Goal: Task Accomplishment & Management: Complete application form

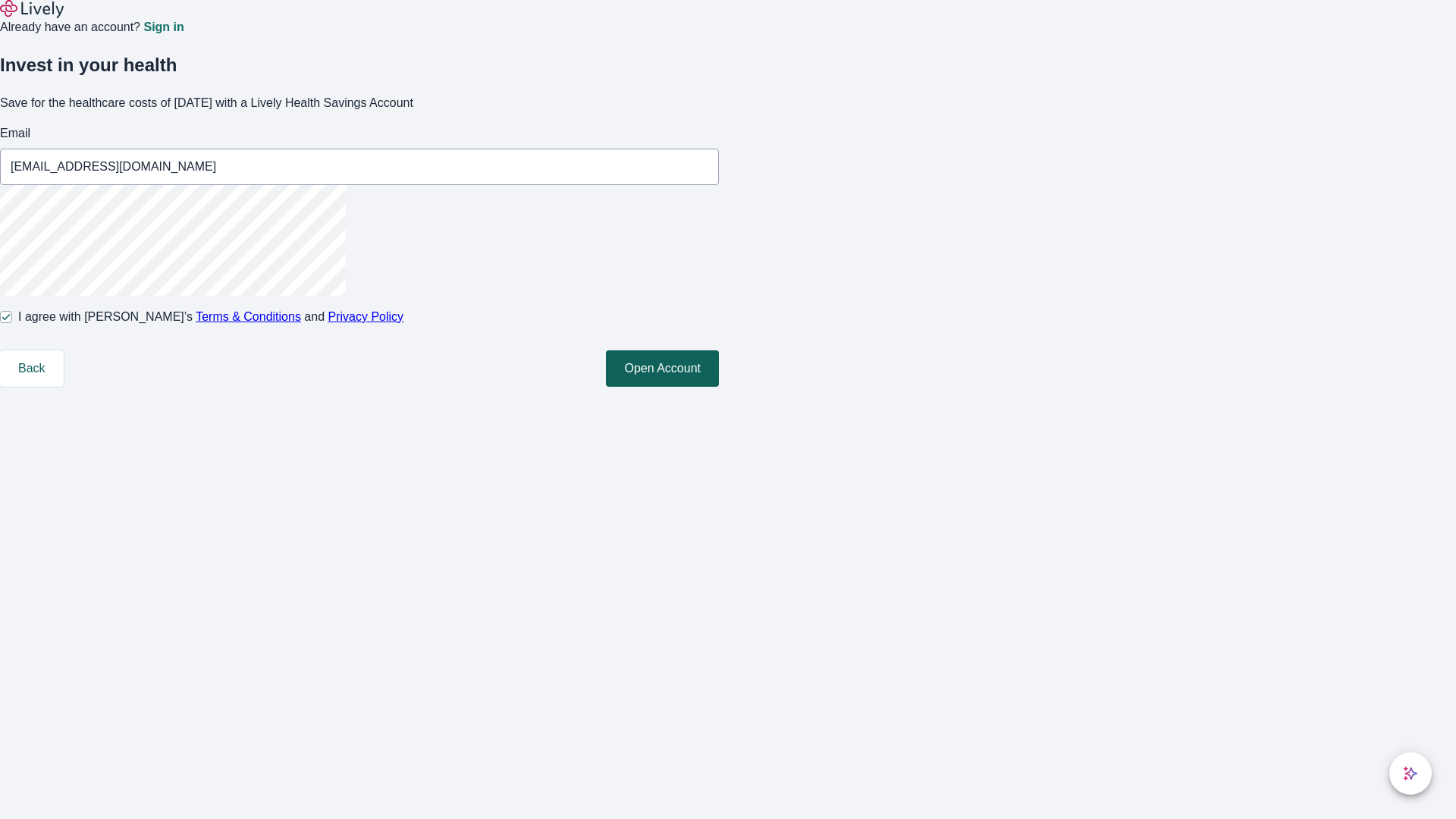
click at [719, 387] on button "Open Account" at bounding box center [662, 369] width 113 height 37
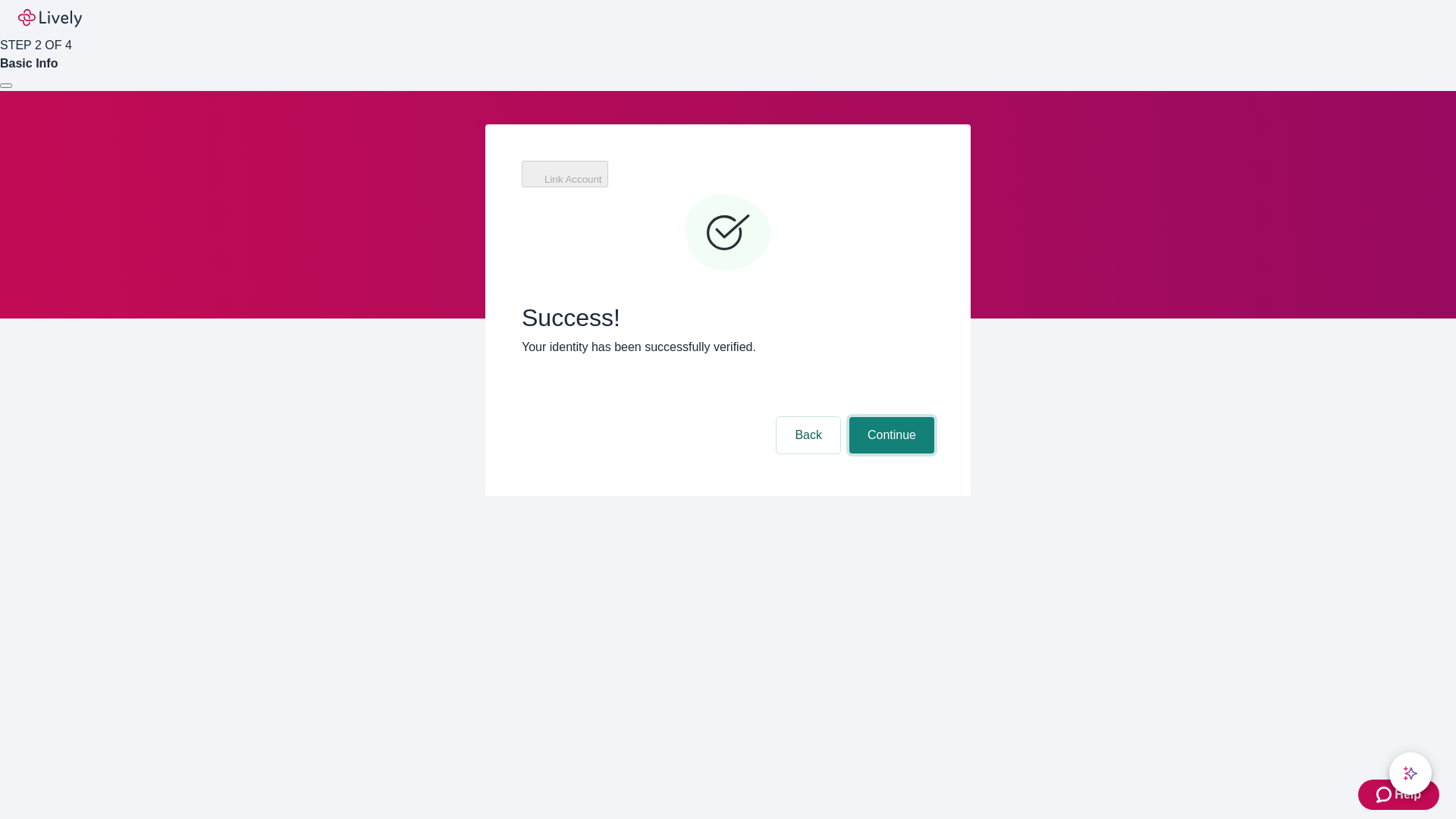
click at [890, 417] on button "Continue" at bounding box center [891, 435] width 85 height 37
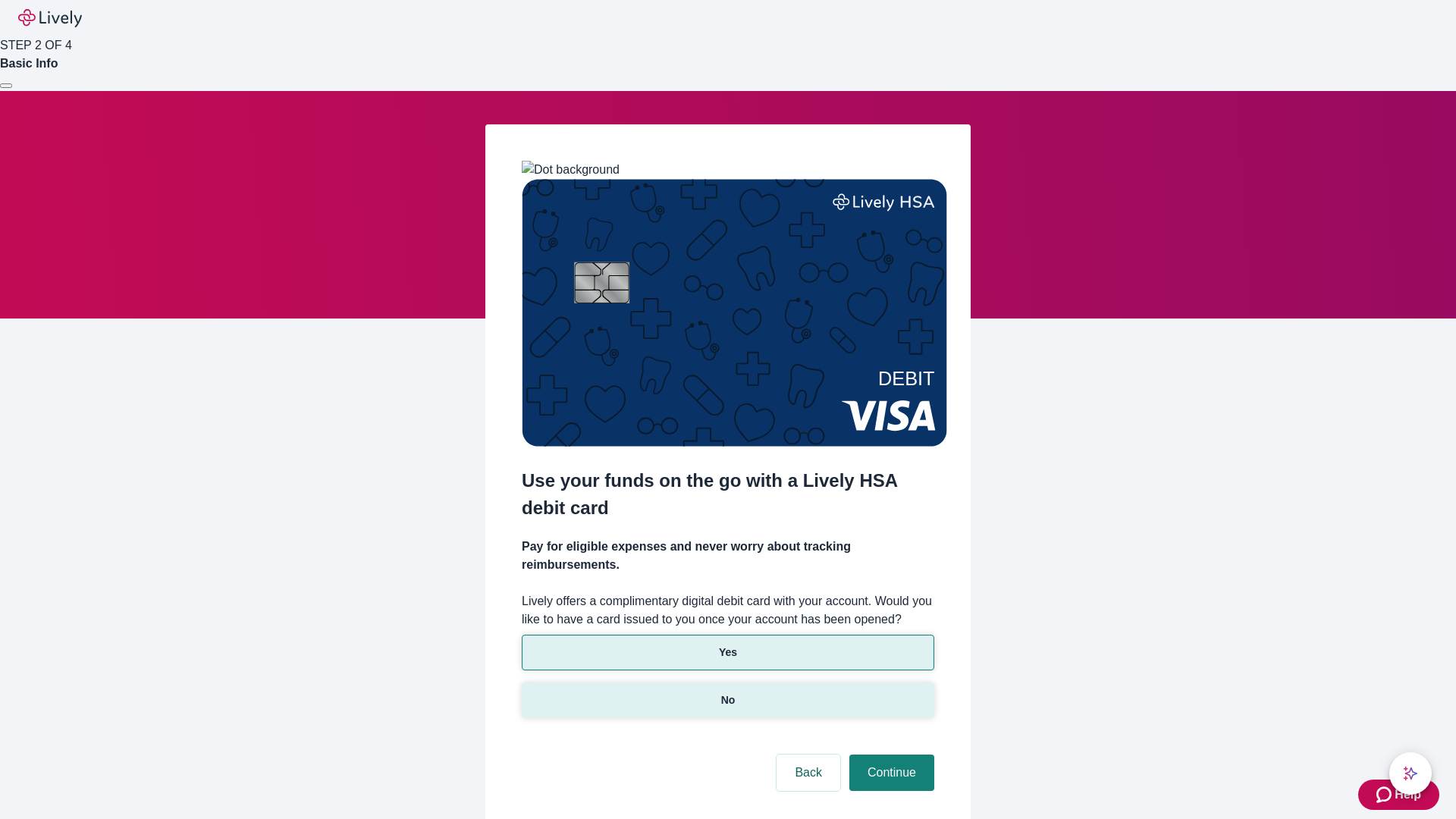
click at [728, 693] on p "No" at bounding box center [728, 701] width 14 height 16
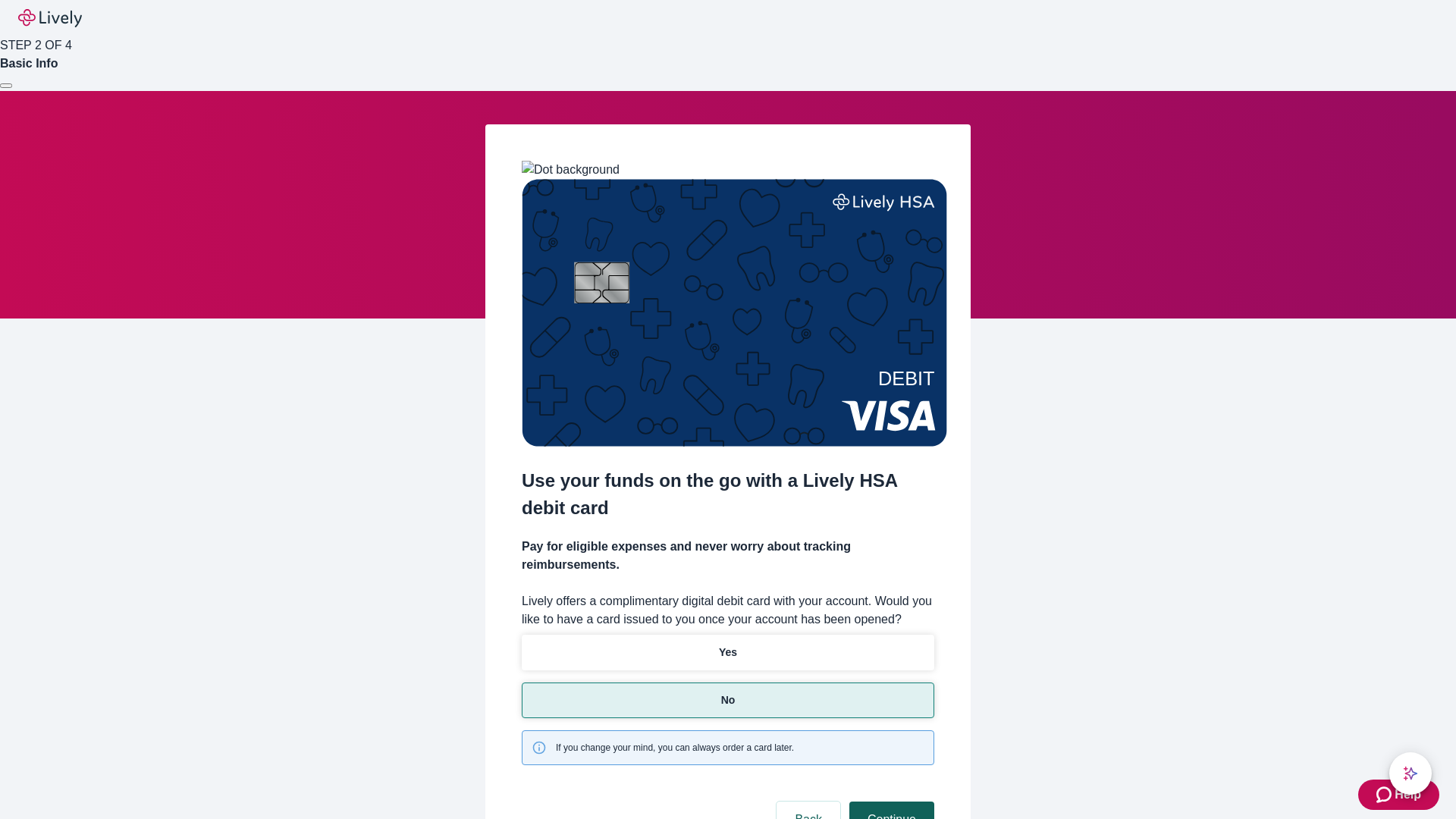
click at [890, 801] on button "Continue" at bounding box center [891, 820] width 85 height 37
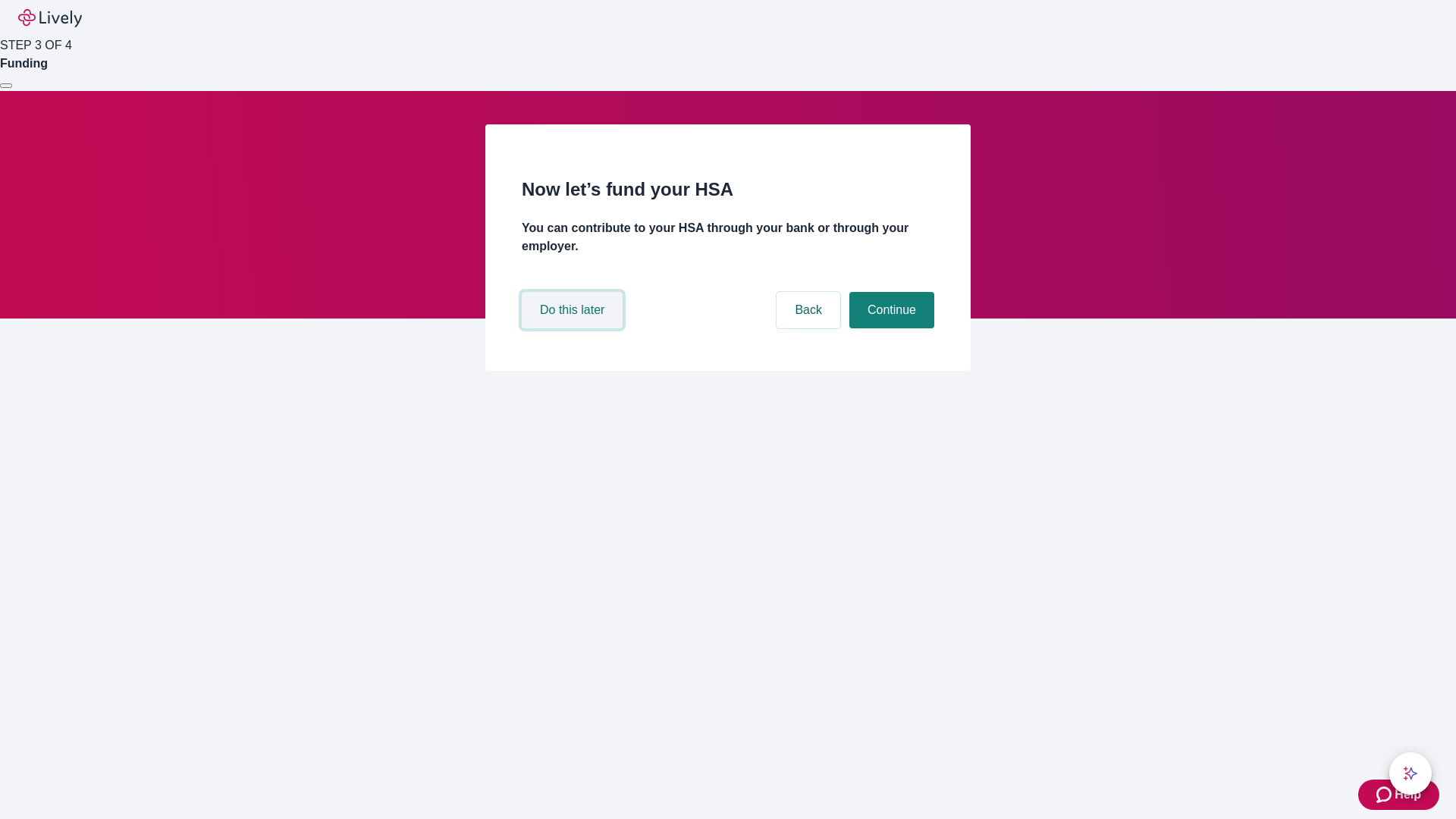
click at [574, 328] on button "Do this later" at bounding box center [572, 310] width 101 height 37
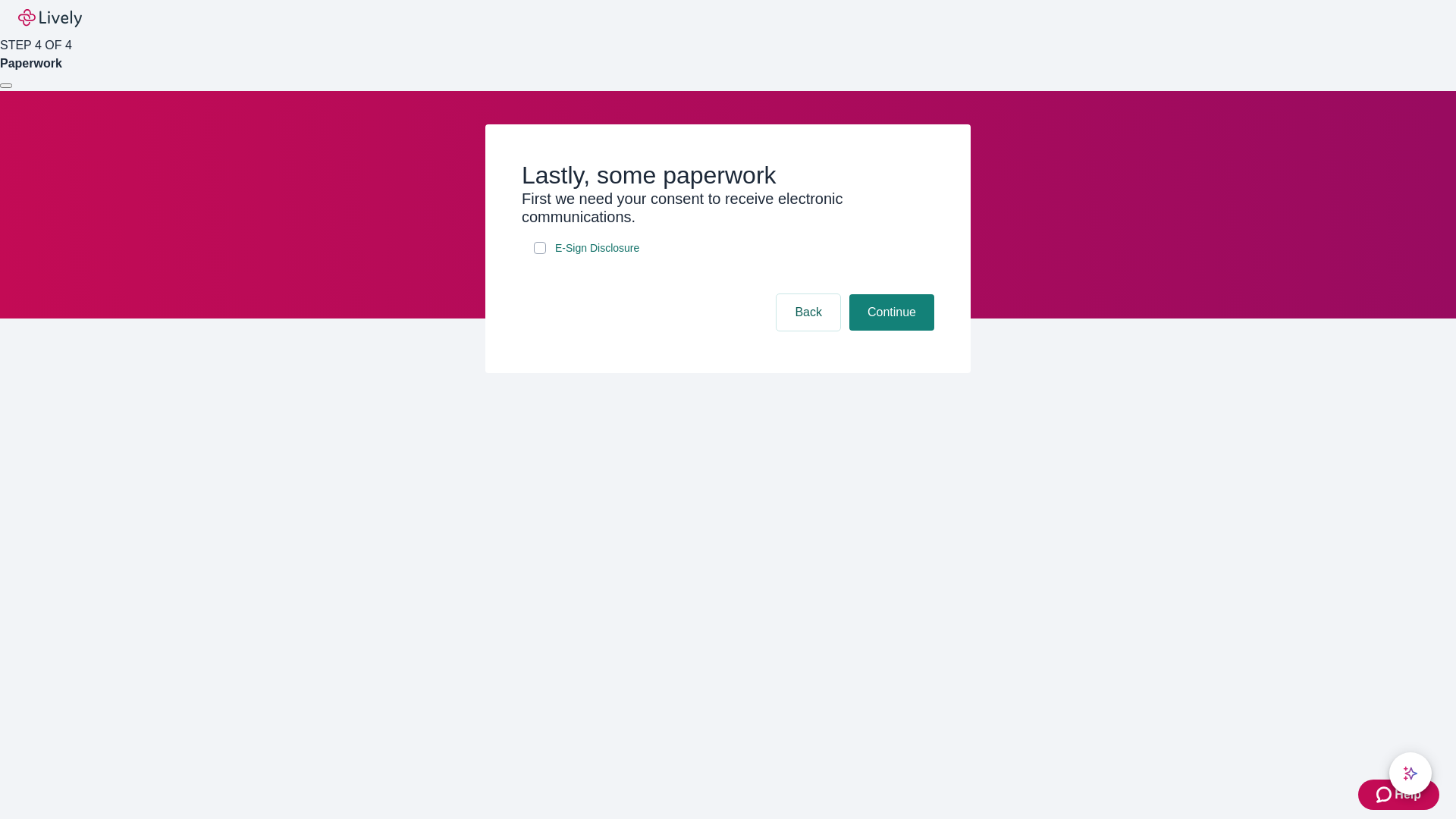
click at [540, 254] on input "E-Sign Disclosure" at bounding box center [540, 248] width 12 height 12
checkbox input "true"
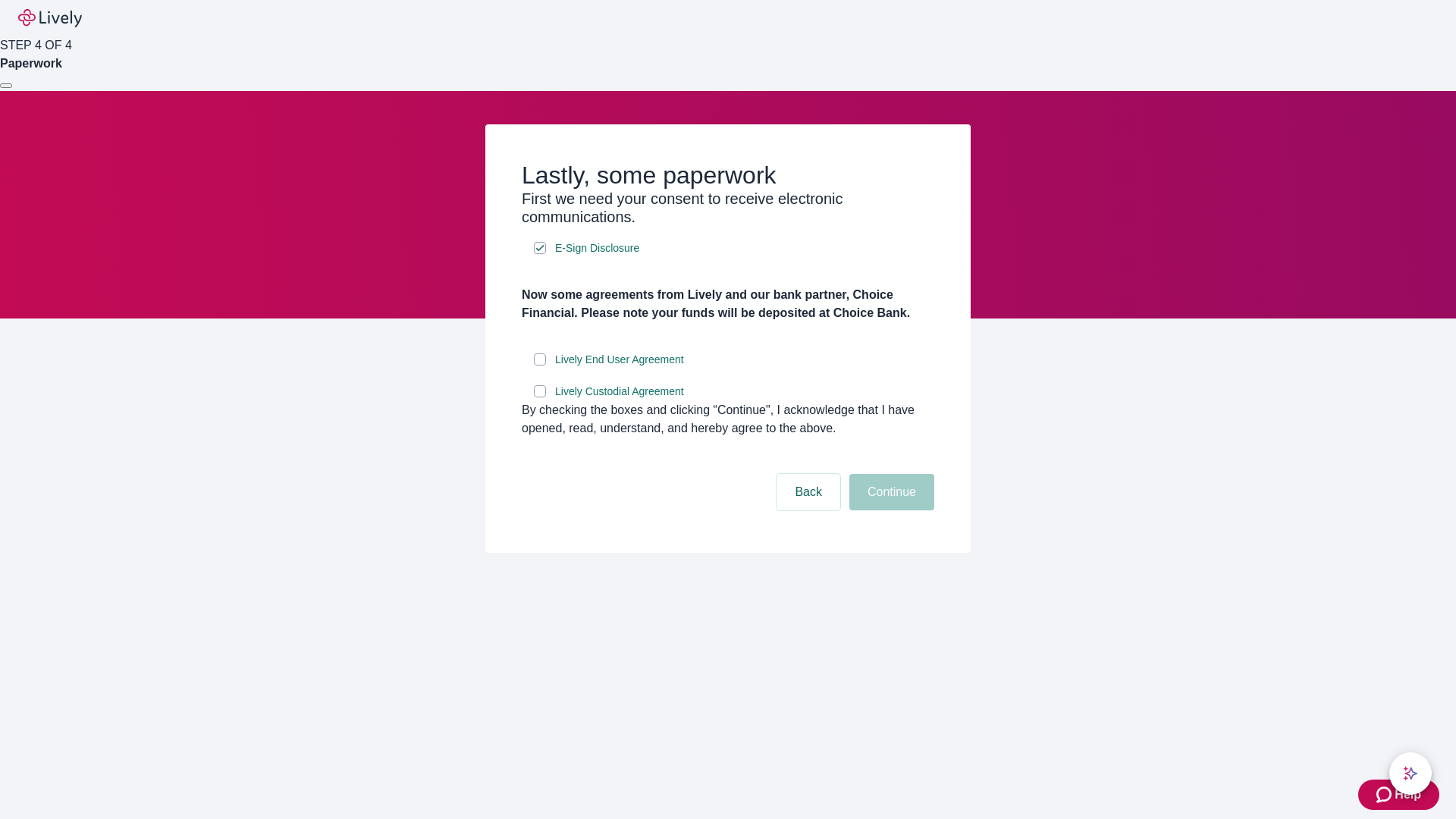
click at [540, 365] on input "Lively End User Agreement" at bounding box center [540, 360] width 12 height 12
checkbox input "true"
click at [540, 398] on input "Lively Custodial Agreement" at bounding box center [540, 392] width 12 height 12
checkbox input "true"
click at [890, 511] on button "Continue" at bounding box center [891, 492] width 85 height 37
